Goal: Obtain resource: Download file/media

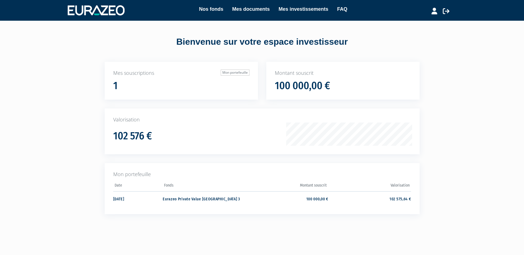
drag, startPoint x: 72, startPoint y: 134, endPoint x: 121, endPoint y: 128, distance: 49.5
click at [75, 133] on div "Nos fonds Mes documents Mes investissements FAQ Déconnexion Nos fonds Mes docum…" at bounding box center [262, 117] width 524 height 234
click at [204, 132] on div "102 576 €" at bounding box center [202, 134] width 179 height 15
click at [187, 199] on td "Eurazeo Private Value Europe 3" at bounding box center [204, 199] width 83 height 15
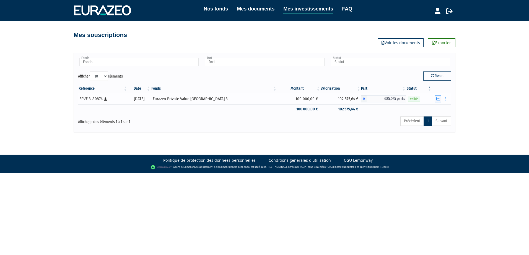
click at [436, 99] on icon "button" at bounding box center [438, 99] width 4 height 4
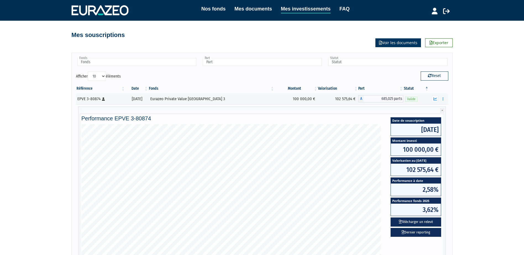
click at [394, 44] on link "Voir les documents" at bounding box center [399, 42] width 46 height 9
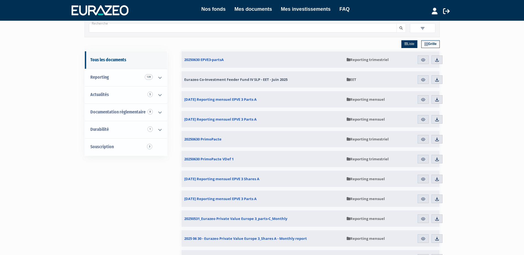
scroll to position [28, 0]
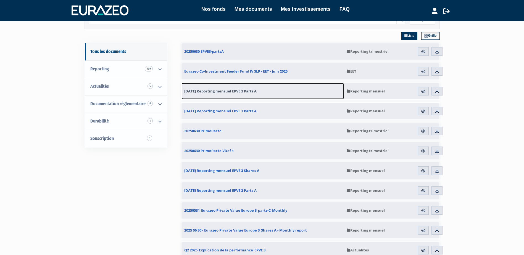
click at [227, 90] on span "31.07.2025 Reporting mensuel EPVE 3 Parts A" at bounding box center [220, 91] width 72 height 5
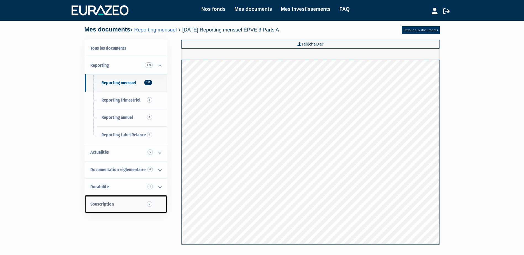
click at [96, 205] on span "Souscription 3" at bounding box center [101, 204] width 23 height 5
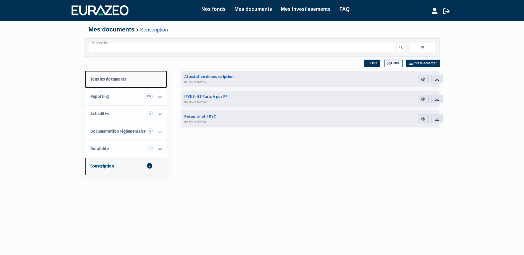
click at [109, 73] on link "Tous les documents" at bounding box center [126, 79] width 82 height 17
click at [109, 75] on link "Tous les documents" at bounding box center [126, 79] width 82 height 17
